Goal: Navigation & Orientation: Find specific page/section

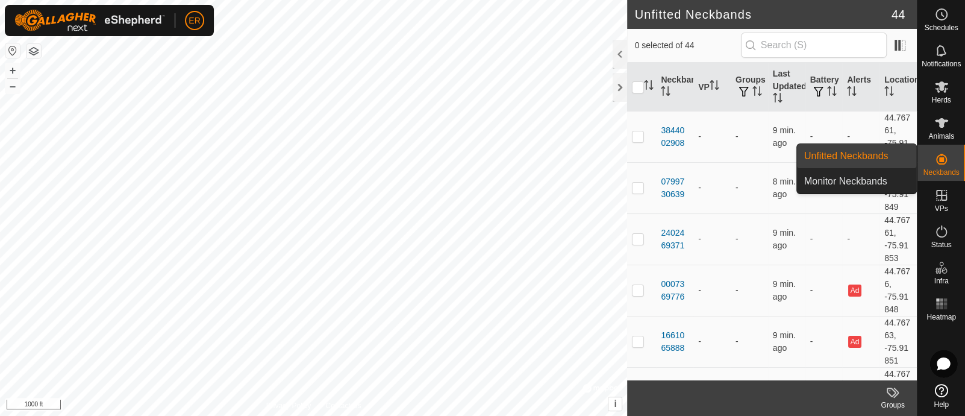
click at [943, 160] on icon at bounding box center [941, 159] width 14 height 14
click at [873, 160] on link "Unfitted Neckbands" at bounding box center [856, 156] width 119 height 24
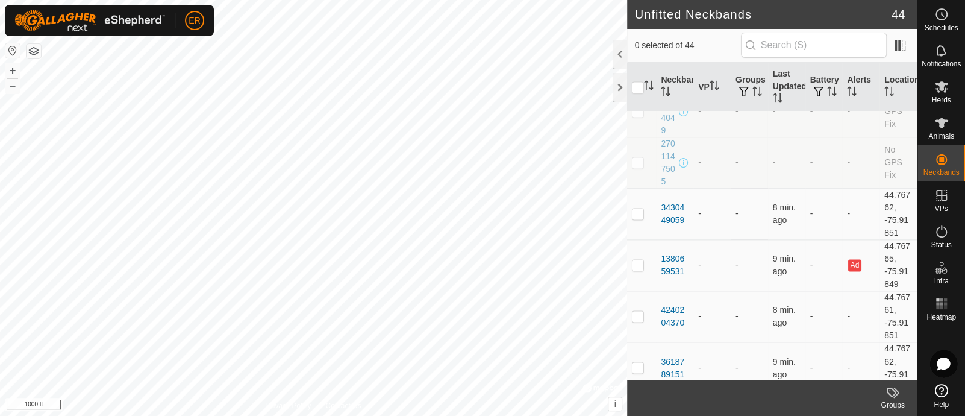
scroll to position [1635, 0]
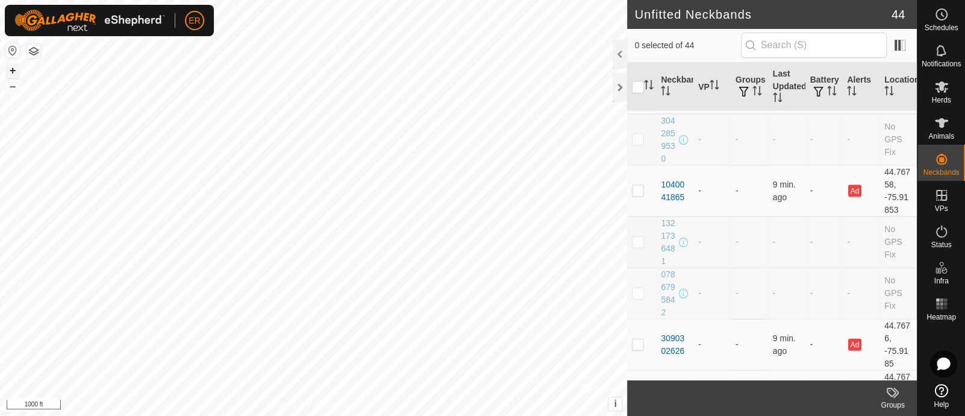
click at [15, 69] on button "+" at bounding box center [12, 70] width 14 height 14
click at [11, 70] on button "+" at bounding box center [12, 70] width 14 height 14
click at [9, 68] on button "+" at bounding box center [12, 70] width 14 height 14
click at [619, 89] on div at bounding box center [620, 87] width 14 height 29
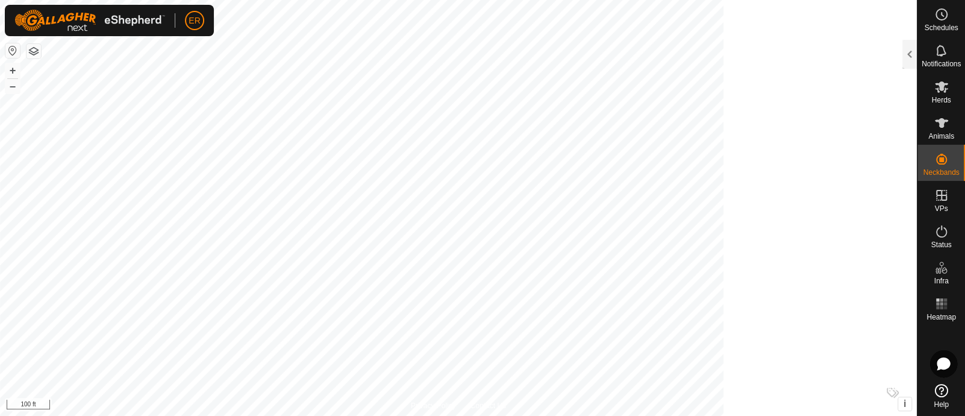
scroll to position [5263, 0]
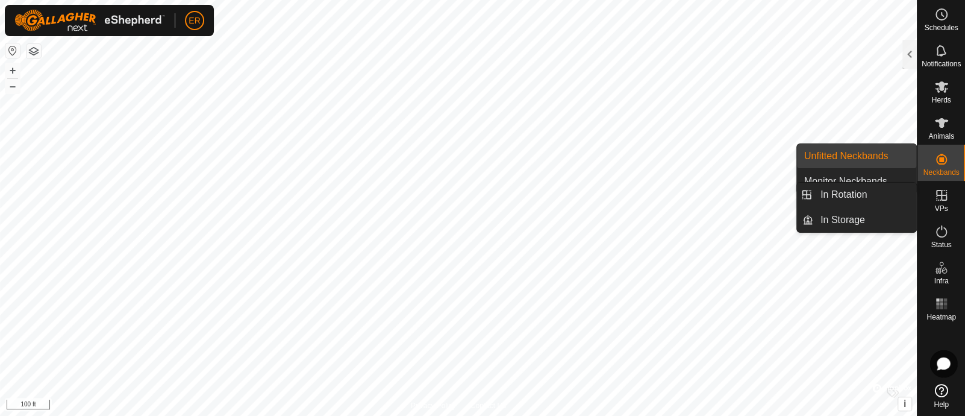
click at [939, 197] on icon at bounding box center [941, 195] width 14 height 14
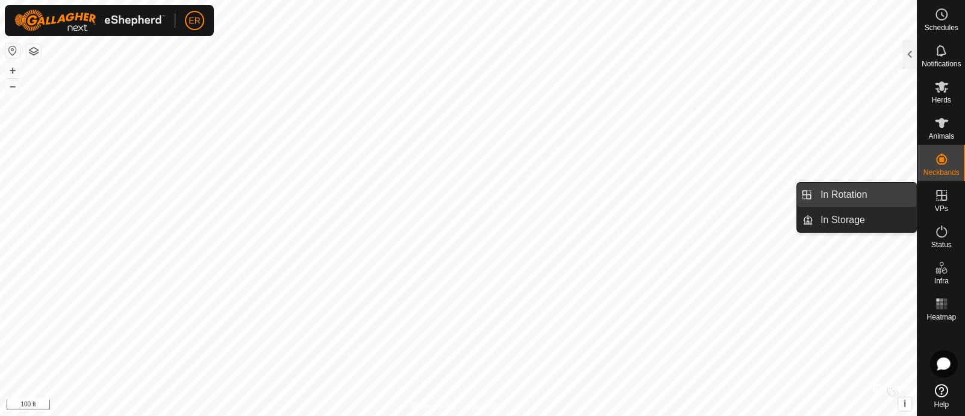
click at [852, 195] on link "In Rotation" at bounding box center [864, 194] width 103 height 24
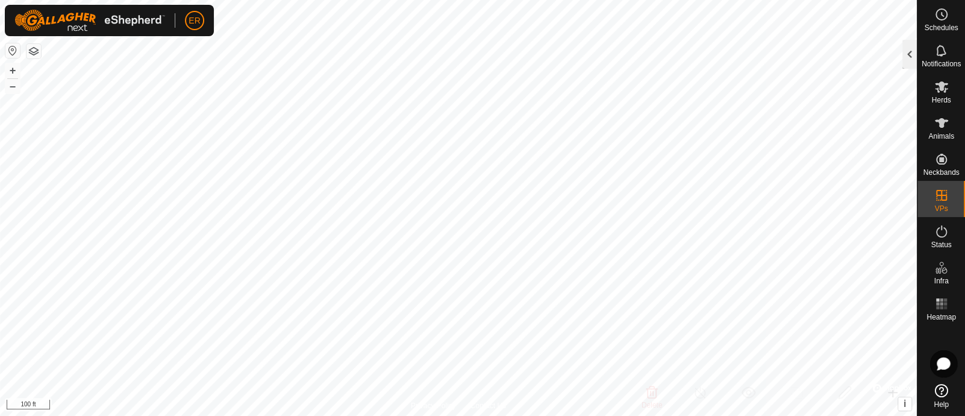
click at [904, 55] on div at bounding box center [909, 54] width 14 height 29
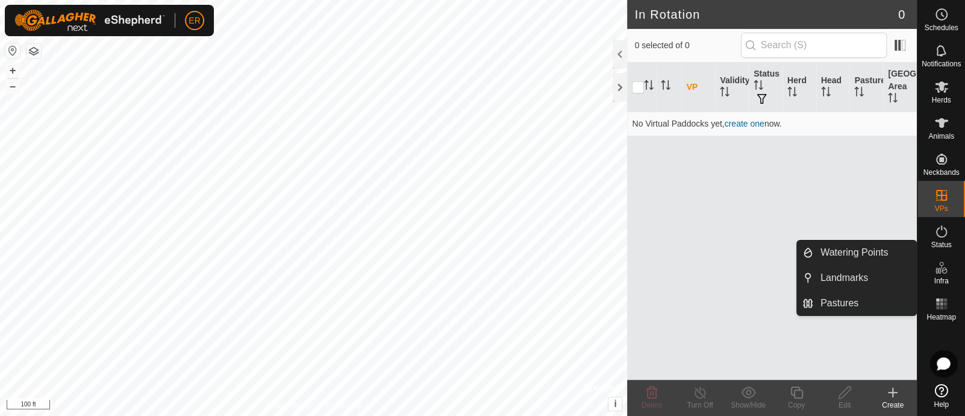
click at [938, 274] on icon at bounding box center [941, 267] width 14 height 14
click at [940, 264] on icon at bounding box center [941, 263] width 4 height 4
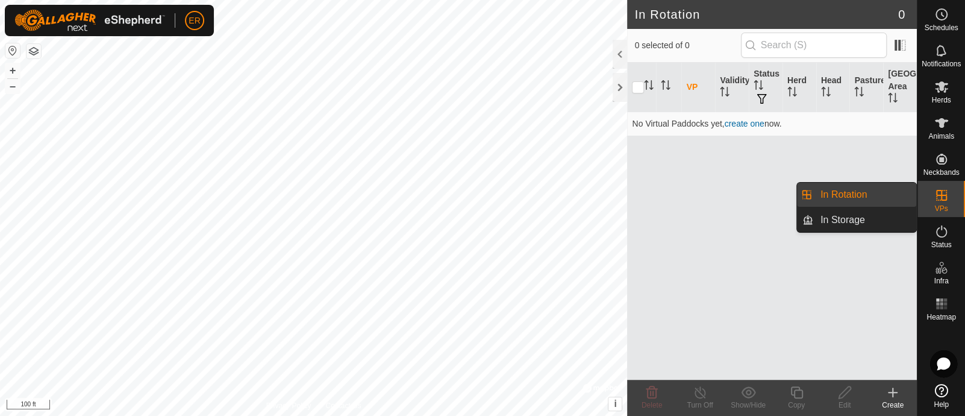
click at [938, 191] on icon at bounding box center [941, 195] width 14 height 14
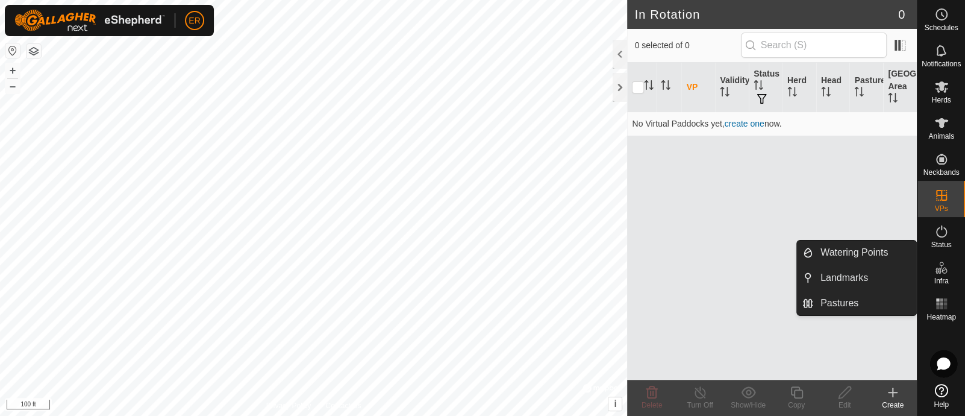
click at [937, 263] on icon at bounding box center [941, 267] width 14 height 14
click at [941, 266] on icon at bounding box center [941, 267] width 1 height 4
click at [941, 278] on span "Infra" at bounding box center [941, 280] width 14 height 7
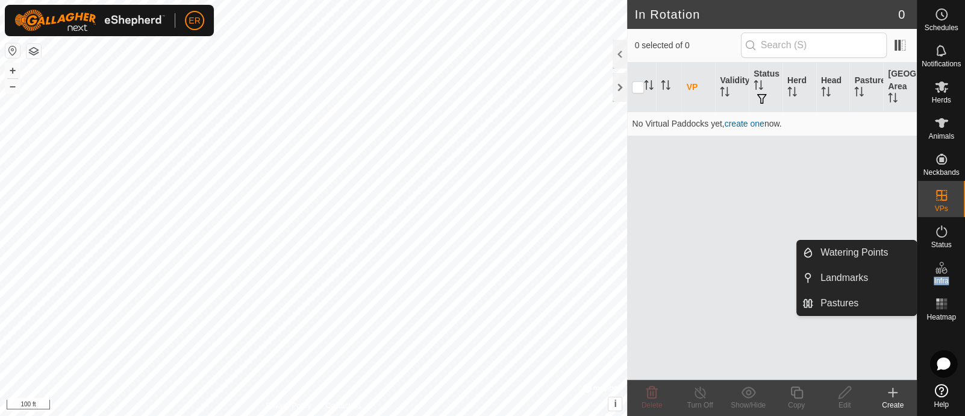
click at [941, 278] on span "Infra" at bounding box center [941, 280] width 14 height 7
click at [870, 248] on link "Watering Points" at bounding box center [864, 252] width 103 height 24
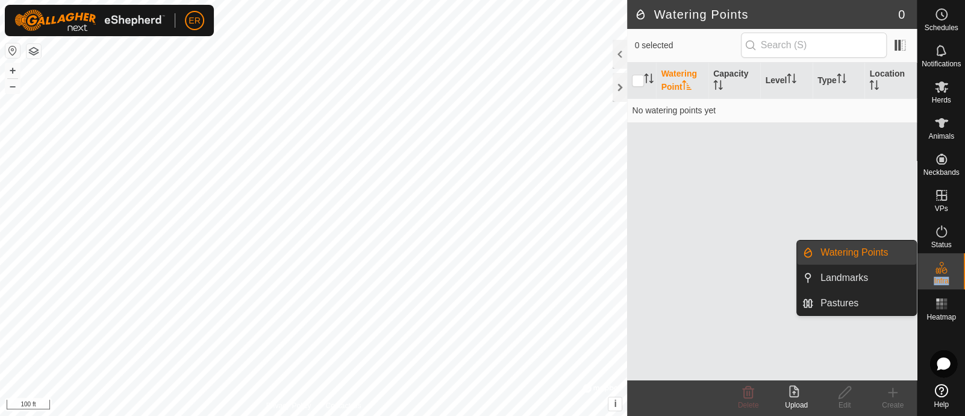
click at [870, 248] on link "Watering Points" at bounding box center [864, 252] width 103 height 24
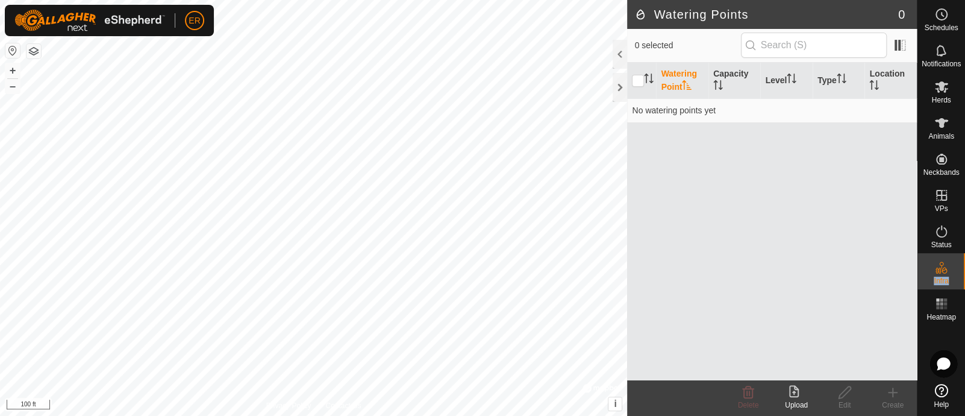
click at [941, 390] on icon at bounding box center [941, 390] width 13 height 13
click at [944, 360] on icon at bounding box center [943, 363] width 13 height 13
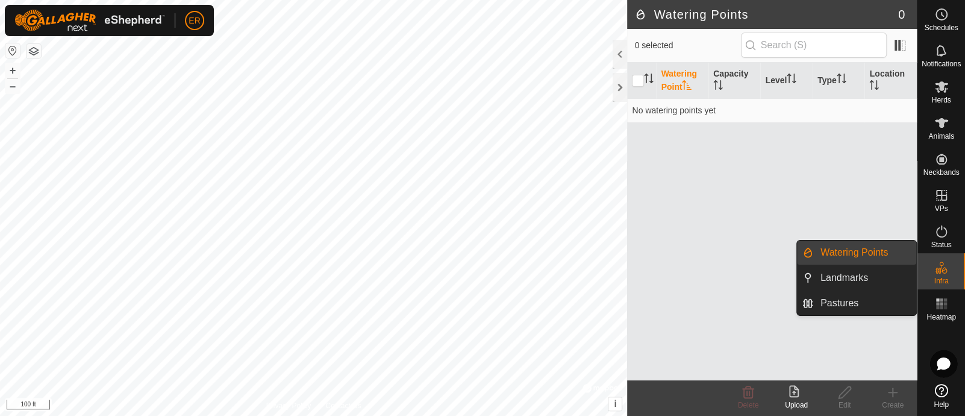
click at [940, 272] on icon at bounding box center [938, 270] width 6 height 6
click at [878, 249] on link "Watering Points" at bounding box center [864, 252] width 103 height 24
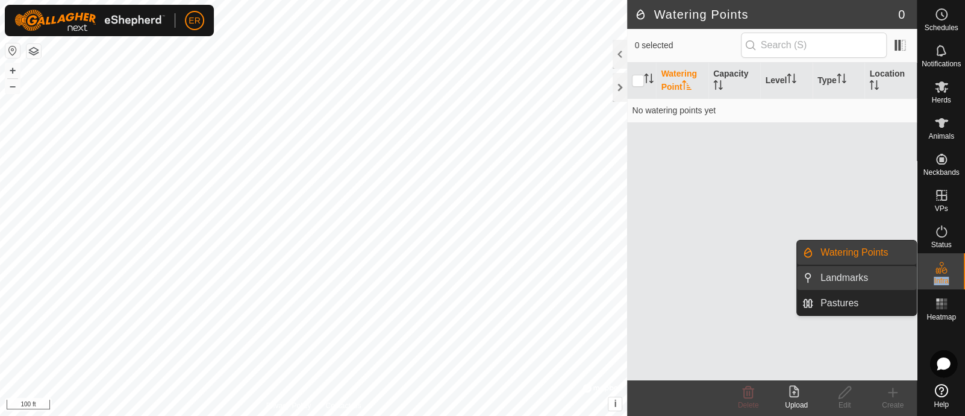
click at [856, 278] on link "Landmarks" at bounding box center [864, 278] width 103 height 24
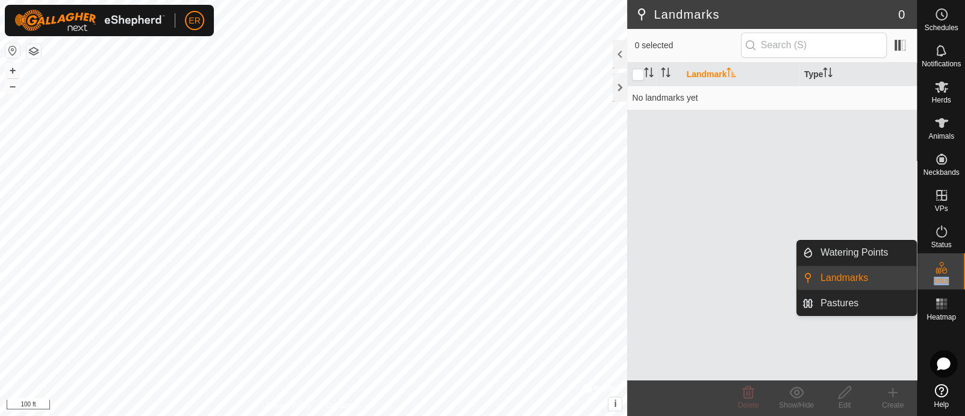
click at [856, 278] on link "Landmarks" at bounding box center [864, 278] width 103 height 24
click at [847, 303] on link "Pastures" at bounding box center [864, 303] width 103 height 24
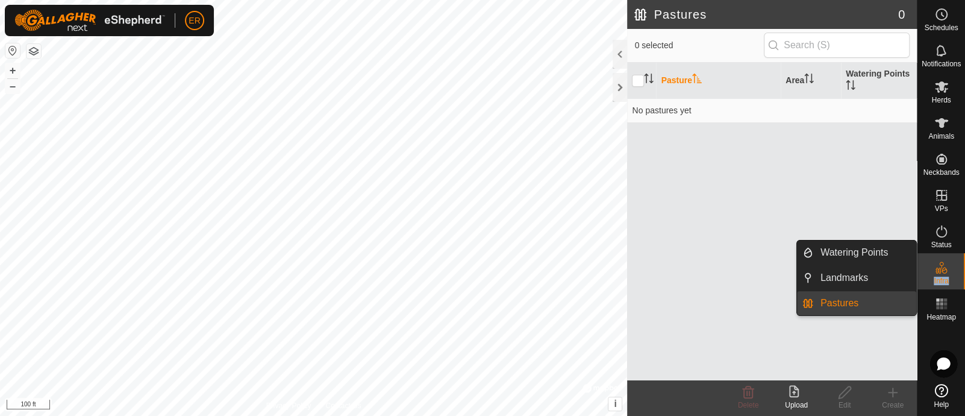
click at [847, 303] on link "Pastures" at bounding box center [864, 303] width 103 height 24
click at [850, 248] on link "Watering Points" at bounding box center [864, 252] width 103 height 24
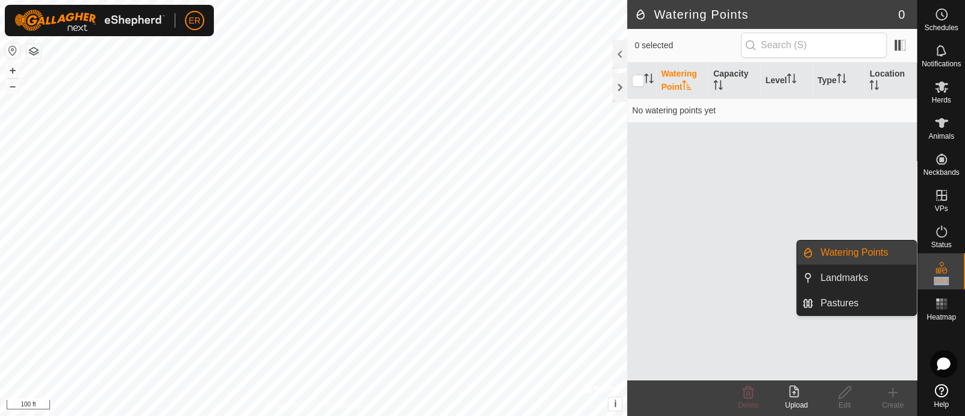
click at [850, 248] on link "Watering Points" at bounding box center [864, 252] width 103 height 24
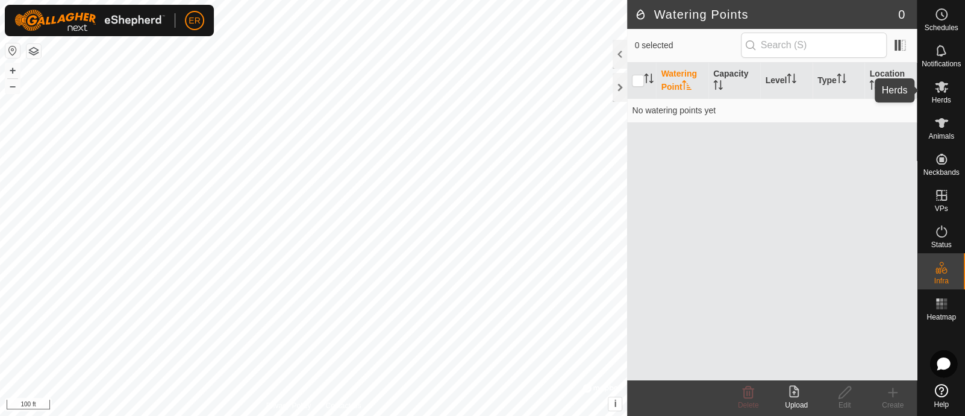
click at [940, 83] on icon at bounding box center [941, 86] width 13 height 11
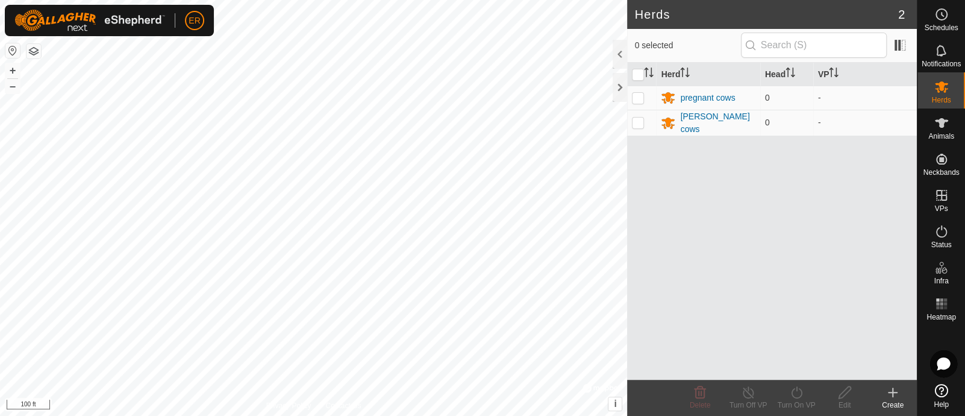
click at [940, 83] on icon at bounding box center [941, 86] width 13 height 11
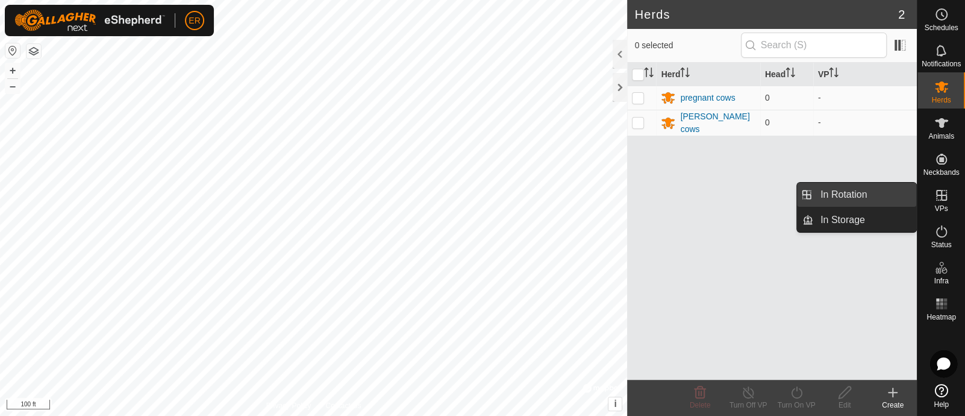
click at [890, 192] on link "In Rotation" at bounding box center [864, 194] width 103 height 24
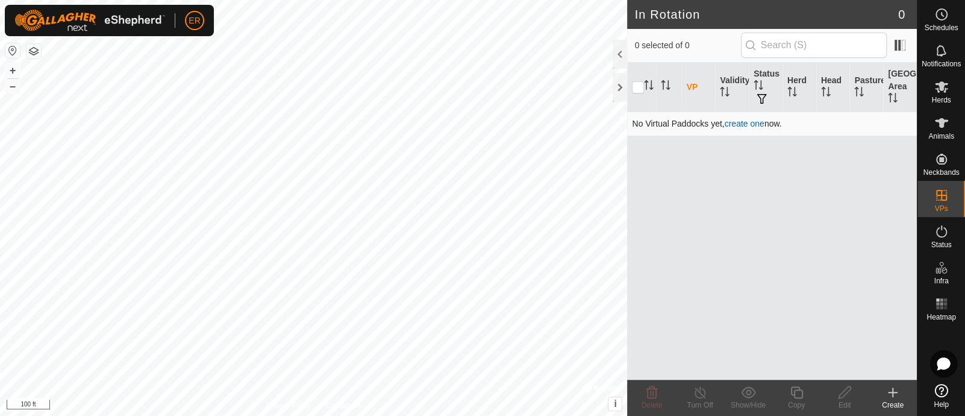
click at [759, 122] on link "create one" at bounding box center [744, 124] width 40 height 10
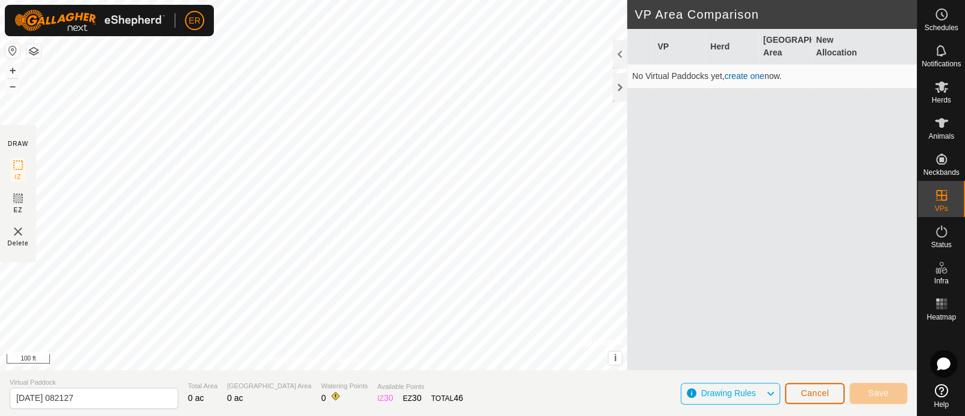
click at [819, 387] on button "Cancel" at bounding box center [815, 392] width 60 height 21
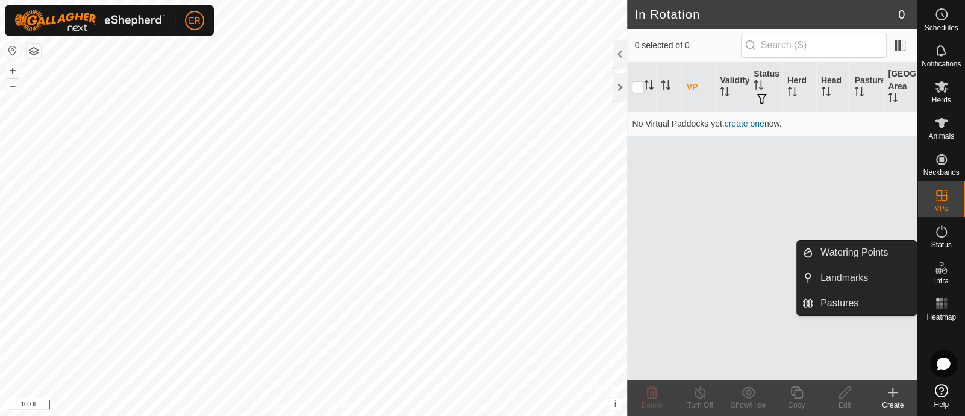
click at [940, 270] on icon at bounding box center [941, 267] width 14 height 14
click at [940, 280] on span "Infra" at bounding box center [941, 280] width 14 height 7
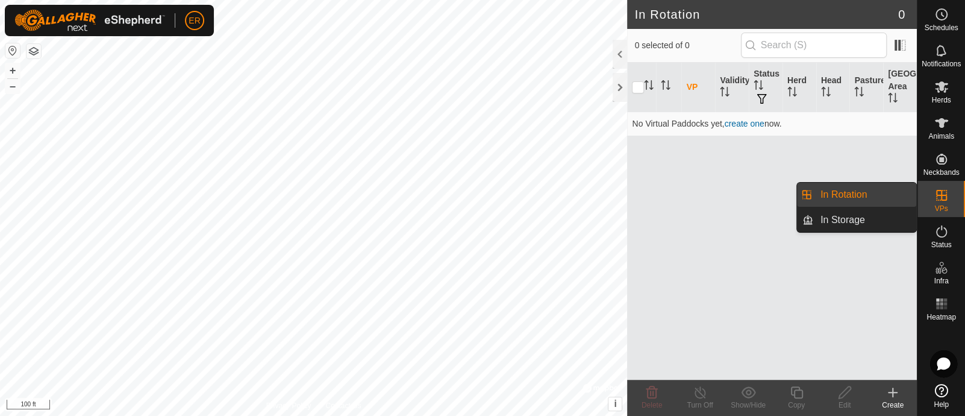
click at [940, 196] on icon at bounding box center [941, 195] width 14 height 14
click at [940, 208] on span "VPs" at bounding box center [940, 208] width 13 height 7
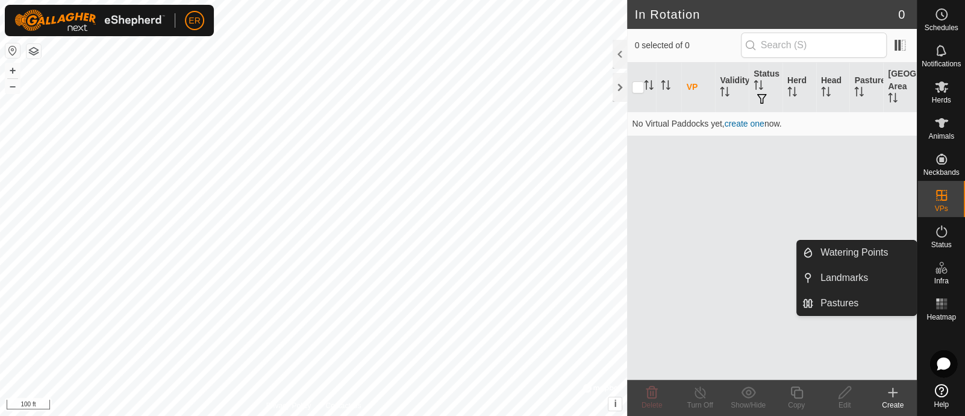
click at [940, 270] on icon at bounding box center [941, 267] width 14 height 14
click at [856, 254] on link "Watering Points" at bounding box center [864, 252] width 103 height 24
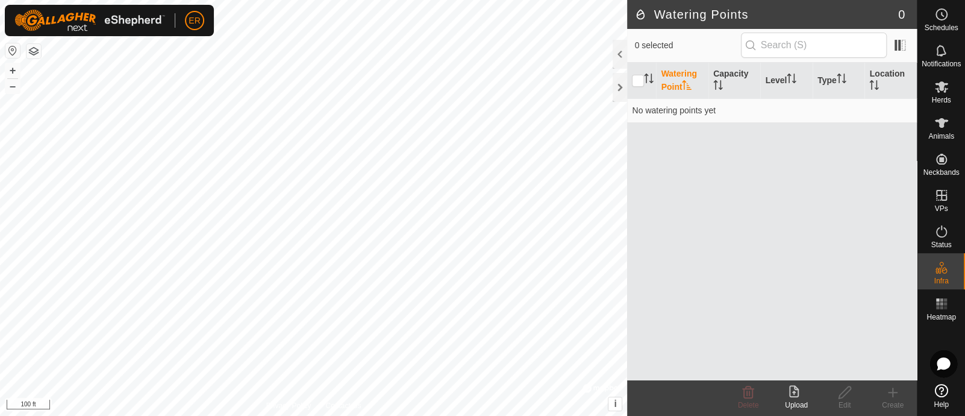
click at [793, 393] on icon at bounding box center [794, 391] width 10 height 12
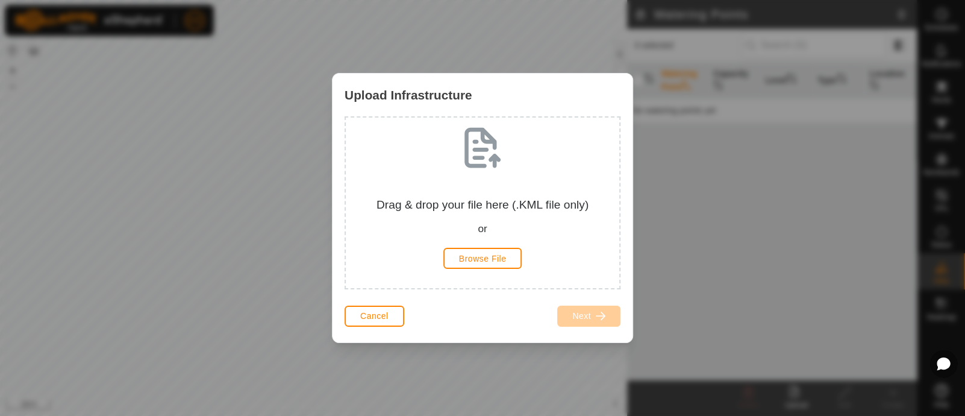
click at [793, 393] on div "Upload Infrastructure Drag & drop your file here (.KML file only) or Browse Fil…" at bounding box center [482, 208] width 965 height 416
click at [495, 258] on span "Browse File" at bounding box center [483, 259] width 48 height 10
click at [379, 311] on span "Cancel" at bounding box center [374, 316] width 28 height 10
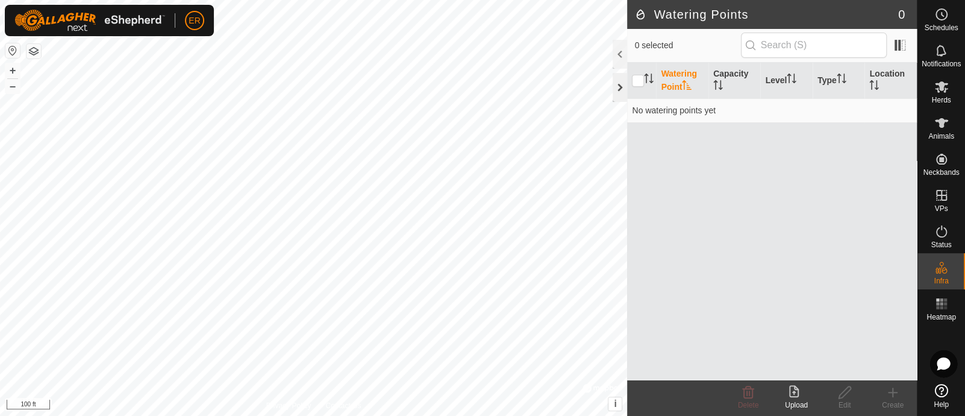
click at [620, 87] on div at bounding box center [620, 87] width 14 height 29
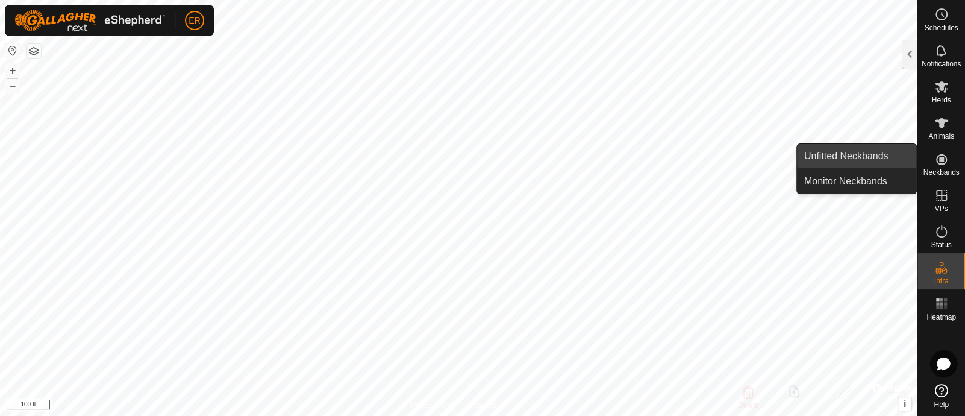
click at [886, 155] on link "Unfitted Neckbands" at bounding box center [856, 156] width 119 height 24
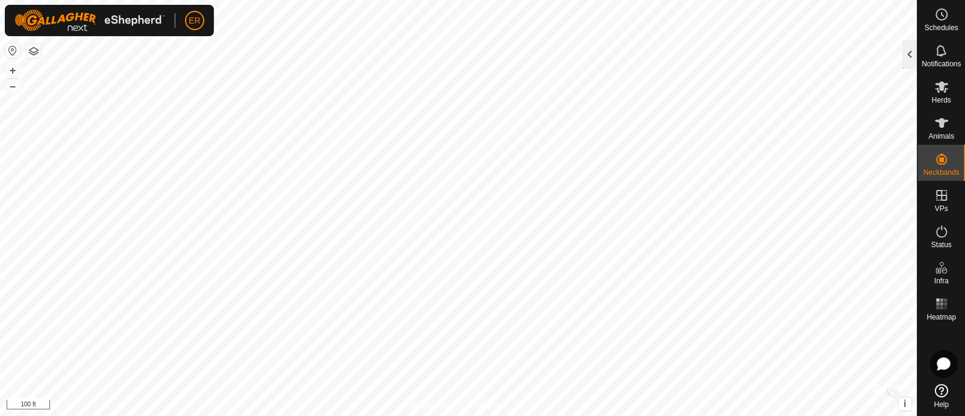
click at [909, 52] on div at bounding box center [909, 54] width 14 height 29
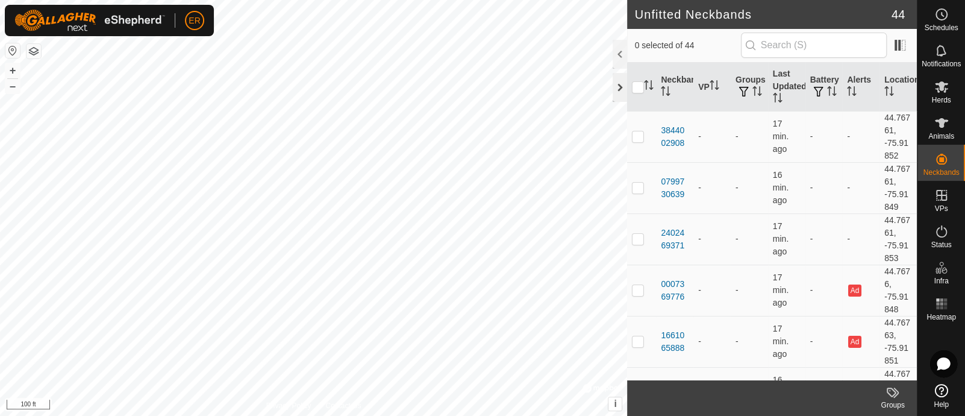
click at [617, 87] on div at bounding box center [620, 87] width 14 height 29
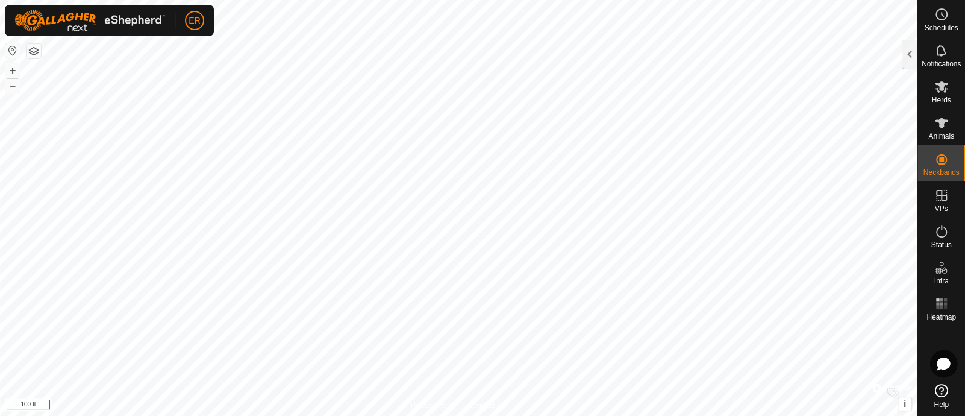
click at [940, 387] on icon at bounding box center [941, 390] width 13 height 13
click at [941, 387] on icon at bounding box center [941, 390] width 13 height 13
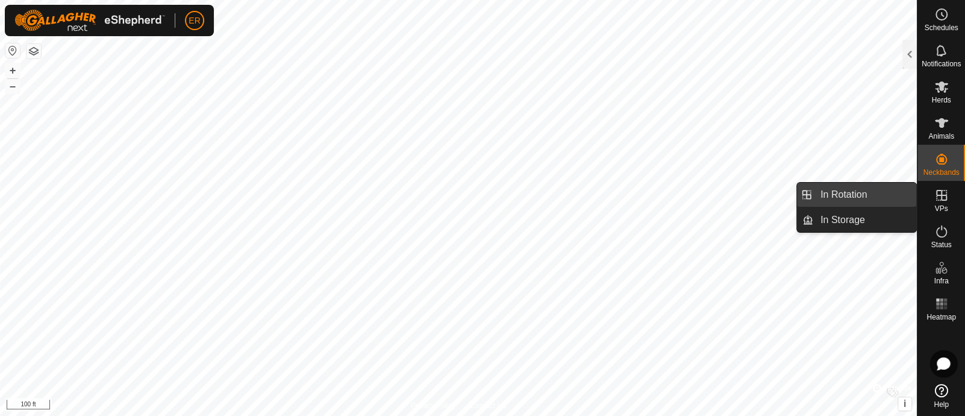
click at [877, 194] on link "In Rotation" at bounding box center [864, 194] width 103 height 24
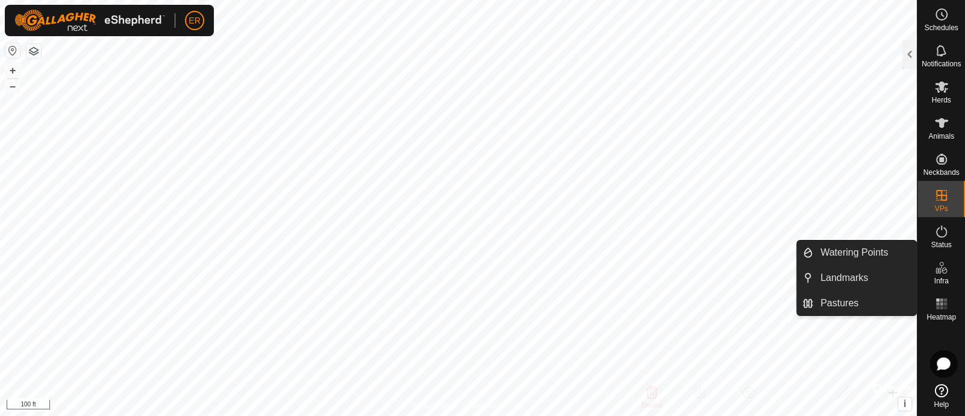
click at [940, 270] on icon at bounding box center [941, 267] width 14 height 14
click at [882, 251] on link "Watering Points" at bounding box center [864, 252] width 103 height 24
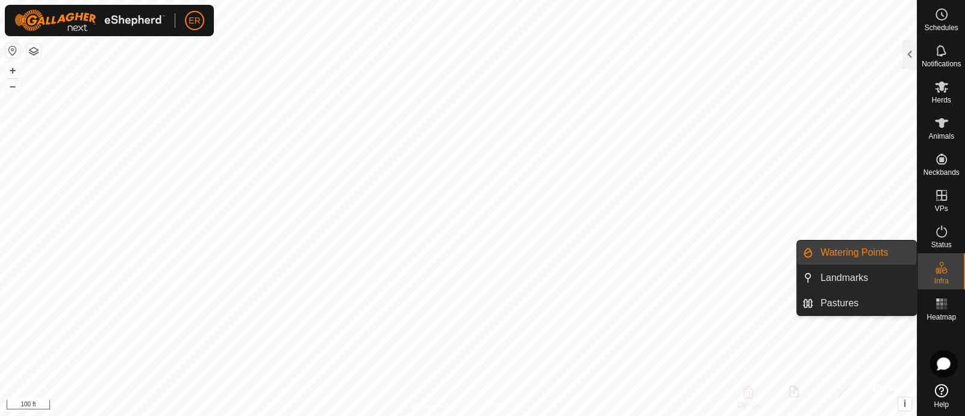
click at [876, 253] on link "Watering Points" at bounding box center [864, 252] width 103 height 24
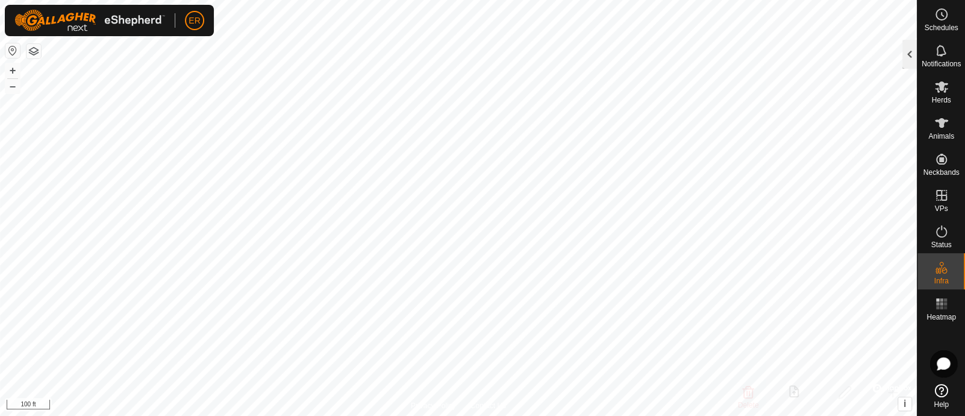
click at [909, 55] on div at bounding box center [909, 54] width 14 height 29
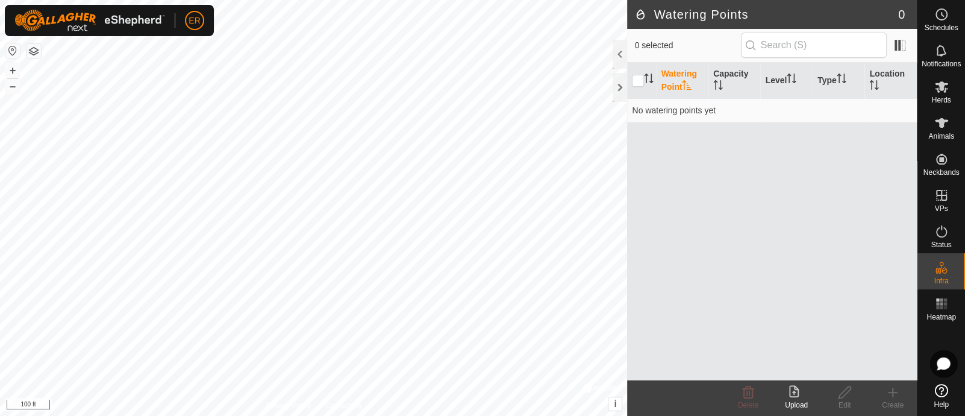
click at [797, 401] on div "Upload" at bounding box center [796, 404] width 48 height 11
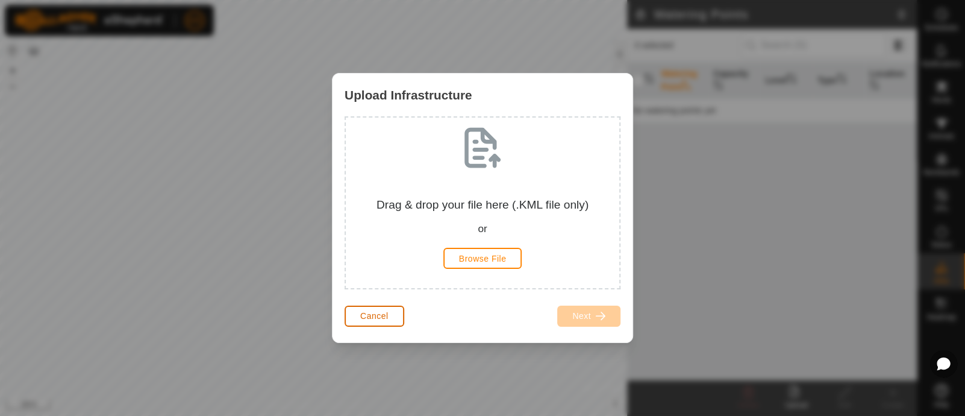
click at [367, 316] on span "Cancel" at bounding box center [374, 316] width 28 height 10
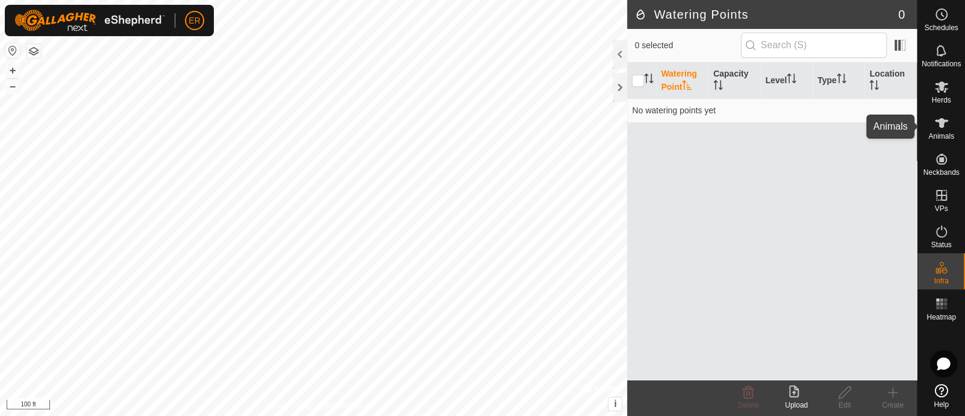
click at [941, 127] on icon at bounding box center [941, 123] width 13 height 10
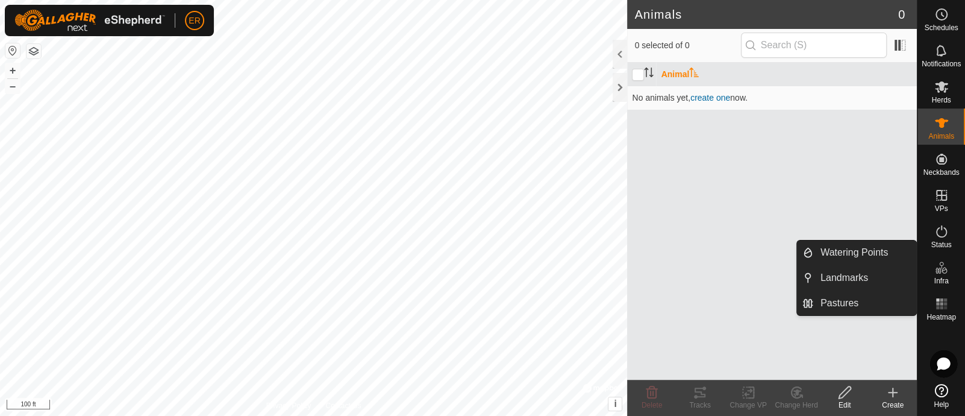
click at [940, 272] on icon at bounding box center [941, 267] width 14 height 14
click at [878, 251] on link "Watering Points" at bounding box center [864, 252] width 103 height 24
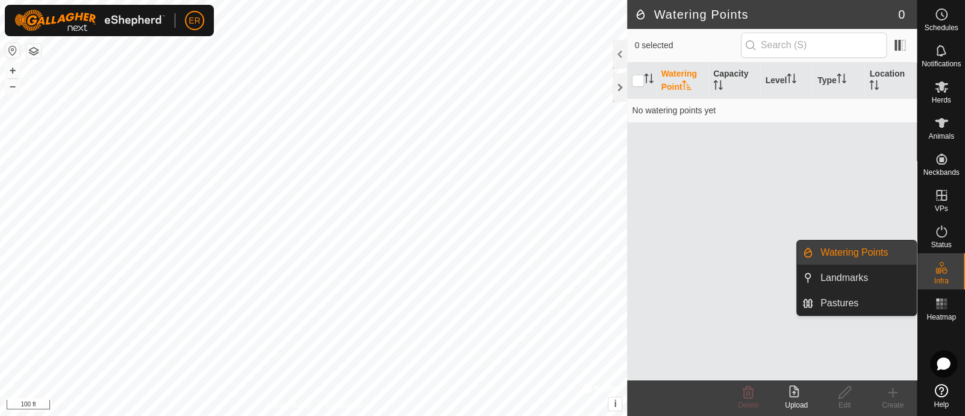
click at [878, 251] on link "Watering Points" at bounding box center [864, 252] width 103 height 24
click at [856, 252] on link "Watering Points" at bounding box center [864, 252] width 103 height 24
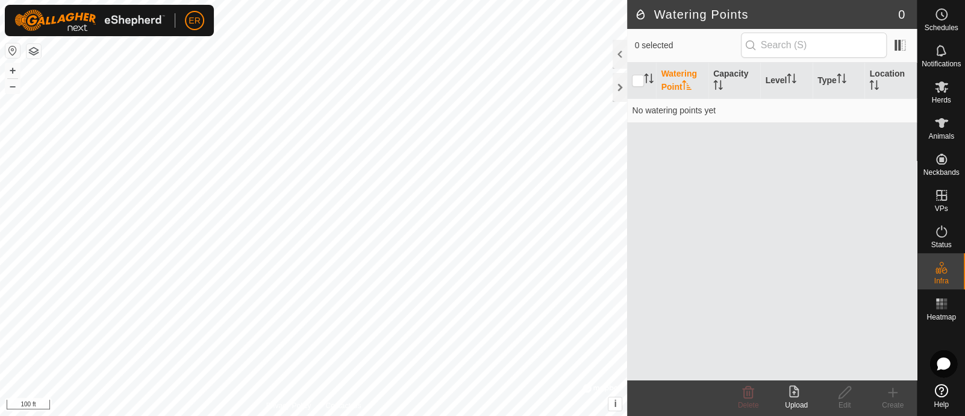
click at [860, 313] on div "Watering Point Capacity Level Type Location No watering points yet" at bounding box center [772, 221] width 290 height 317
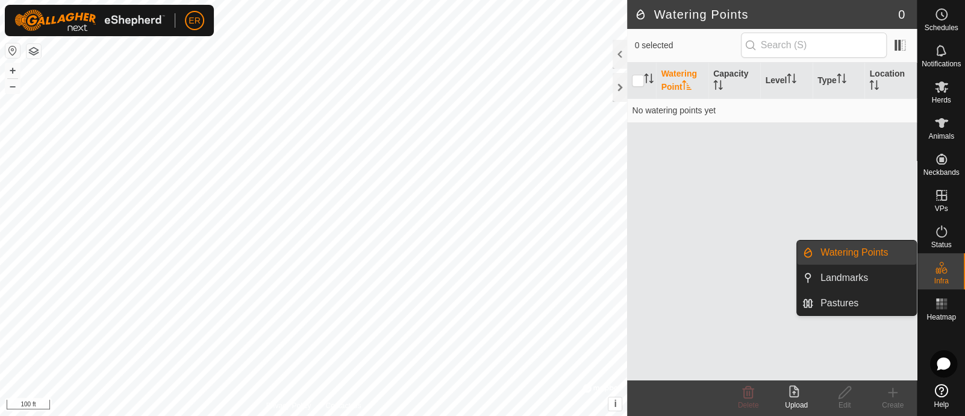
click at [867, 247] on link "Watering Points" at bounding box center [864, 252] width 103 height 24
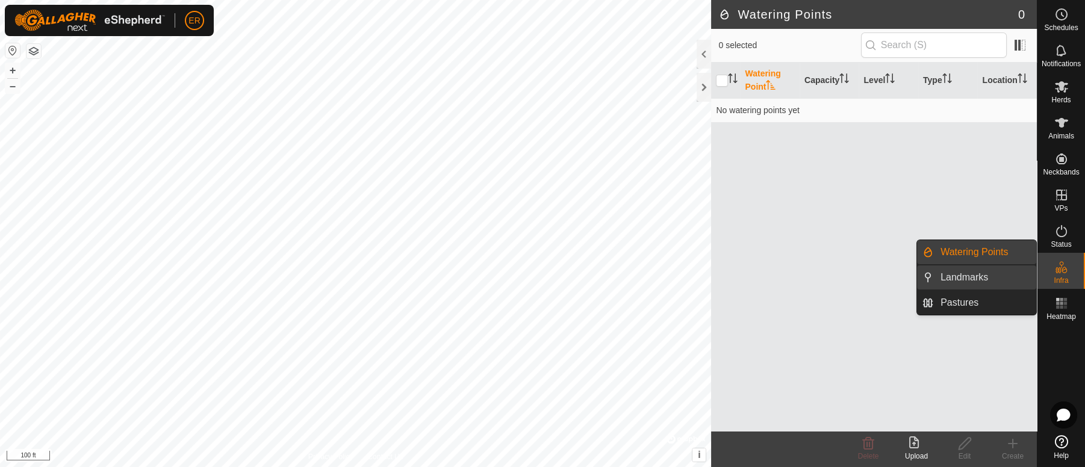
click at [964, 275] on link "Landmarks" at bounding box center [985, 278] width 103 height 24
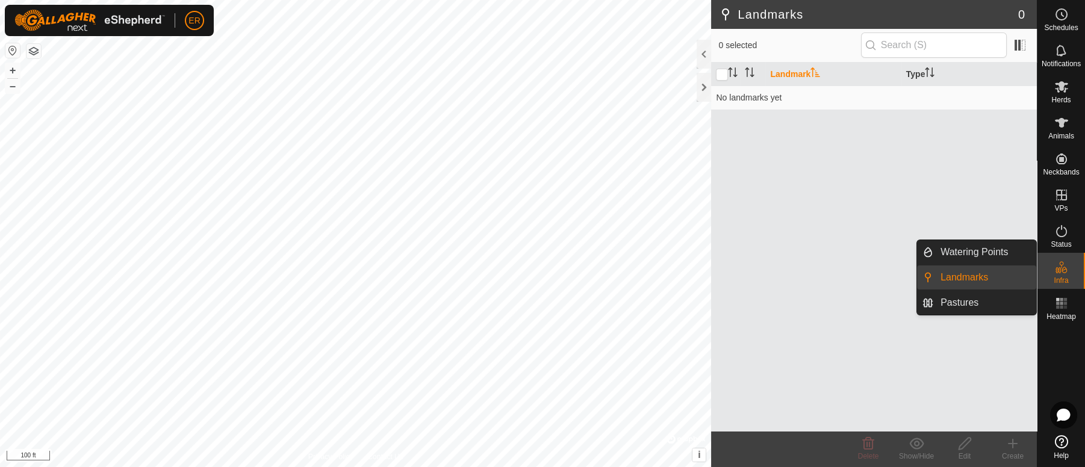
click at [964, 280] on link "Landmarks" at bounding box center [985, 278] width 103 height 24
click at [964, 301] on link "Pastures" at bounding box center [985, 303] width 103 height 24
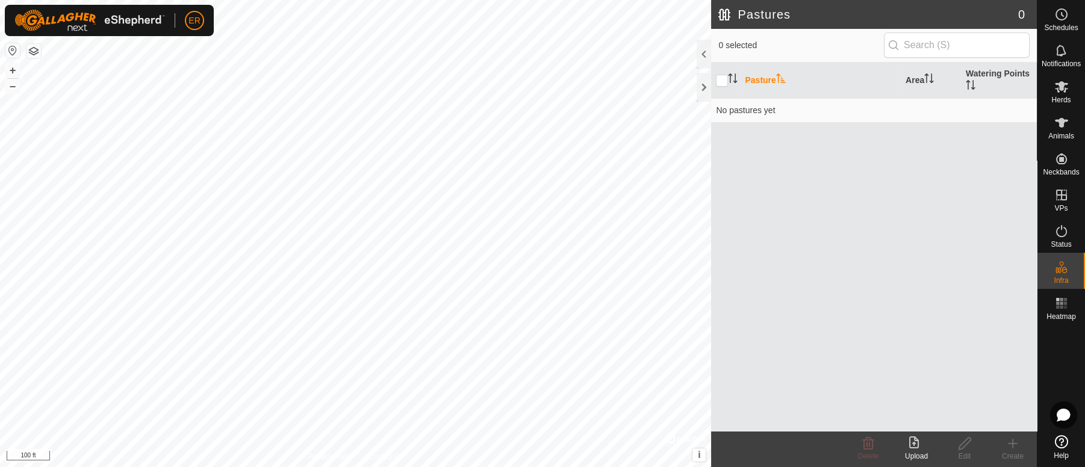
click at [959, 340] on div "Pasture Area Watering Points No pastures yet" at bounding box center [874, 247] width 326 height 369
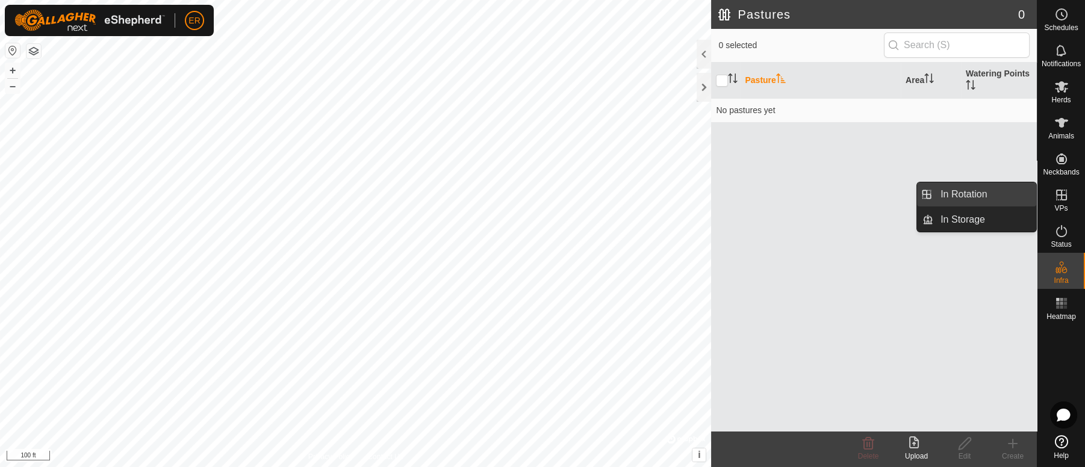
click at [964, 193] on link "In Rotation" at bounding box center [985, 194] width 103 height 24
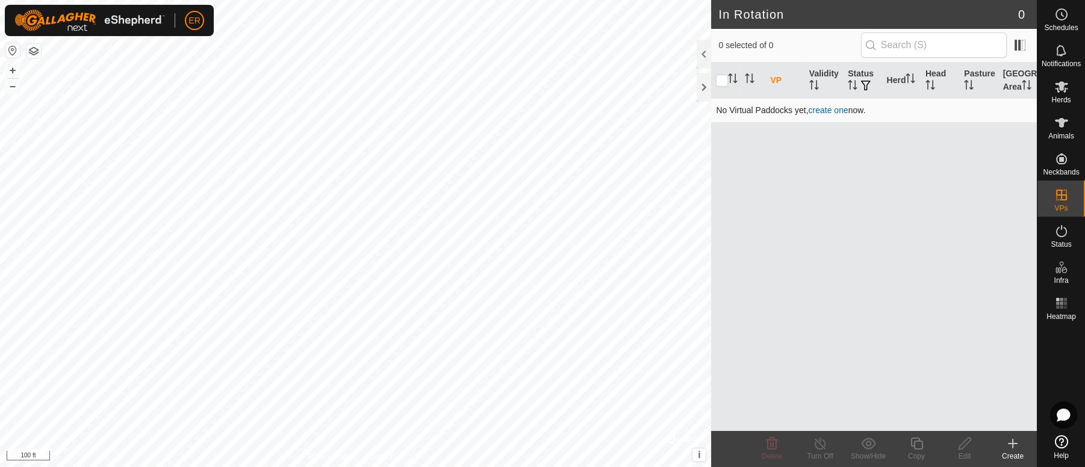
click at [855, 122] on td "No Virtual Paddocks yet, create one now." at bounding box center [874, 110] width 326 height 24
click at [831, 115] on link "create one" at bounding box center [828, 110] width 40 height 10
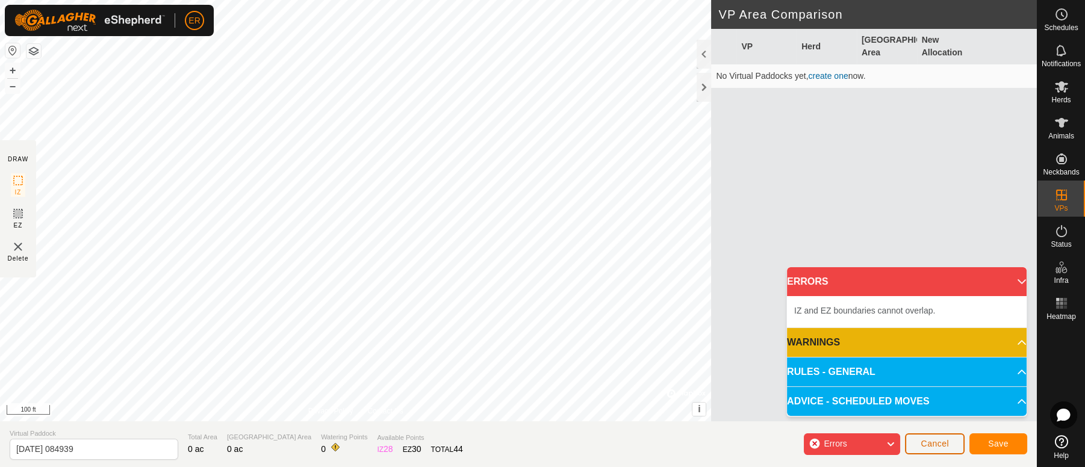
click at [938, 415] on span "Cancel" at bounding box center [935, 444] width 28 height 10
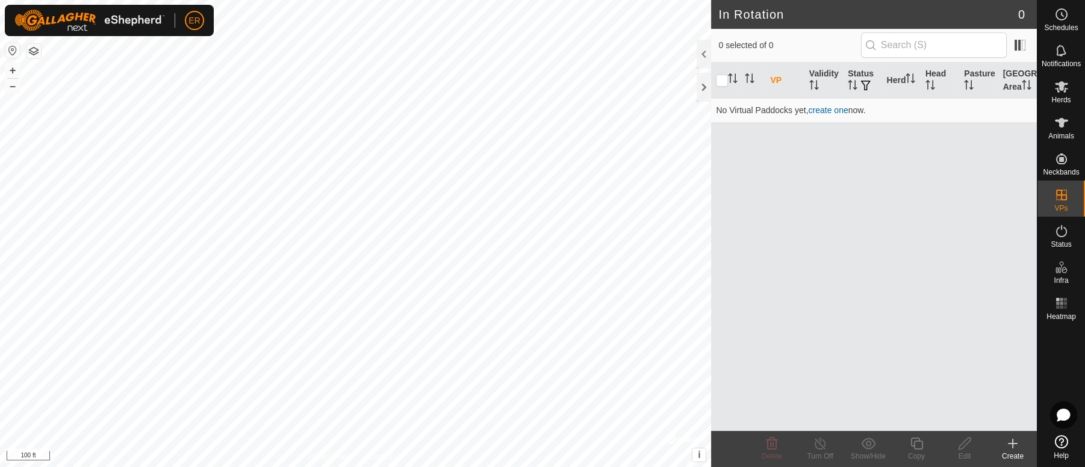
click at [964, 415] on icon at bounding box center [1013, 444] width 0 height 8
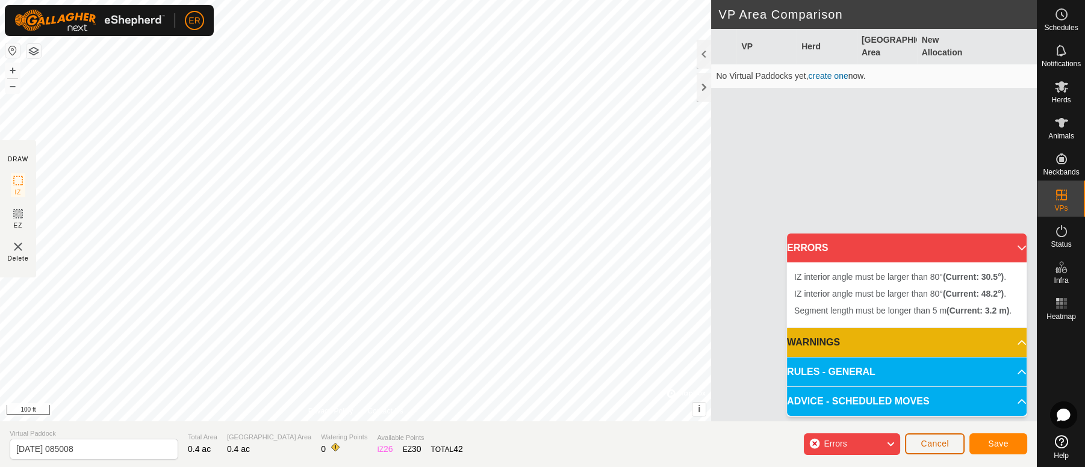
click at [937, 415] on span "Cancel" at bounding box center [935, 444] width 28 height 10
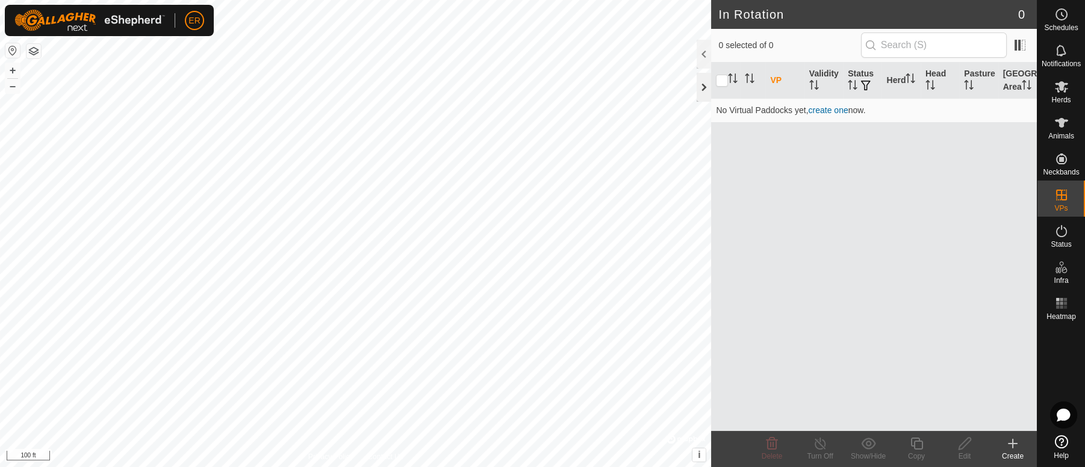
click at [702, 86] on div at bounding box center [704, 87] width 14 height 29
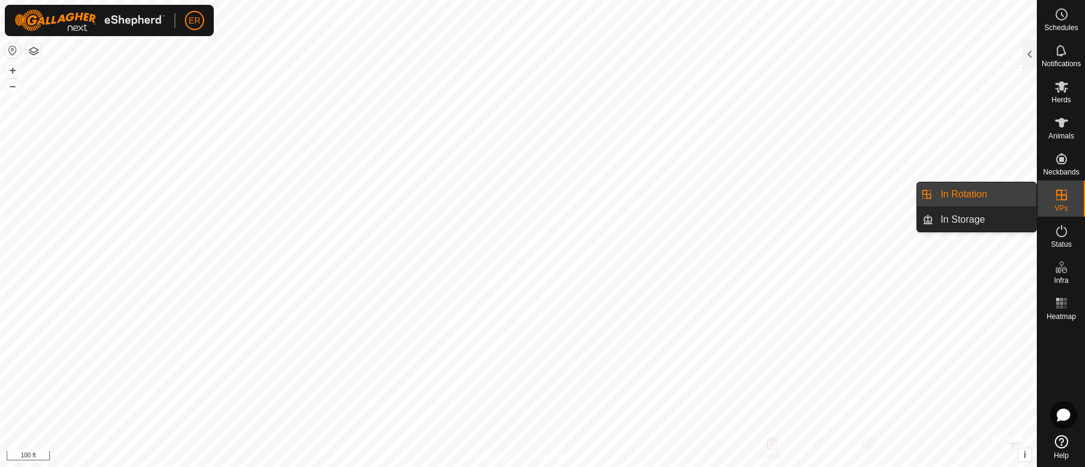
click at [964, 193] on link "In Rotation" at bounding box center [985, 194] width 103 height 24
